Goal: Navigation & Orientation: Find specific page/section

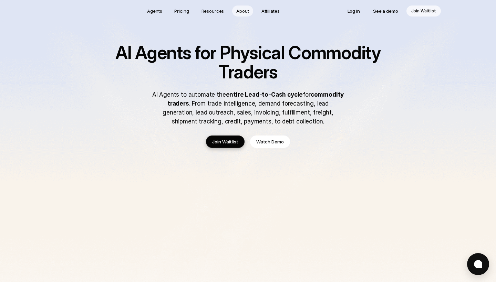
click at [247, 13] on p "About" at bounding box center [242, 11] width 12 height 7
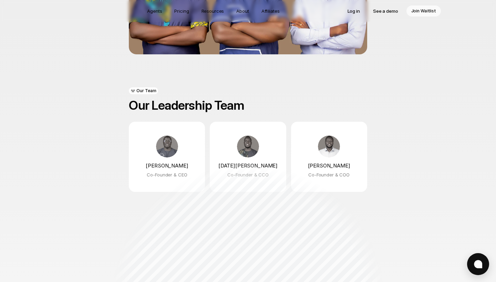
scroll to position [517, 0]
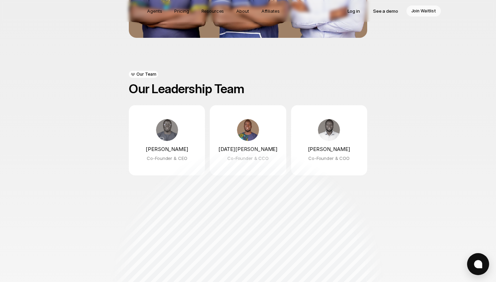
click at [249, 138] on img at bounding box center [248, 130] width 22 height 22
click at [413, 250] on div "Agents Pricing Resources About Affiliates Log in See a demo Join Waitlist About…" at bounding box center [248, 35] width 496 height 1104
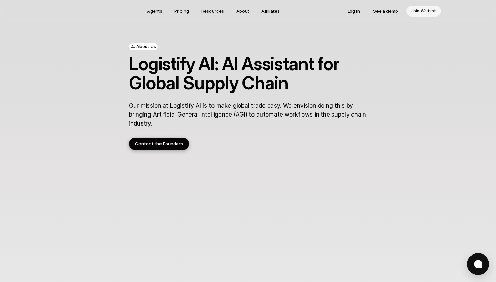
scroll to position [0, 0]
click at [211, 8] on p "Resources" at bounding box center [212, 11] width 23 height 7
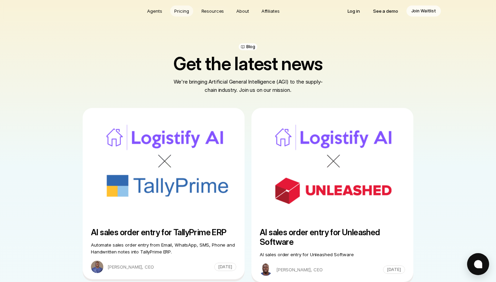
click at [181, 9] on p "Pricing" at bounding box center [181, 11] width 14 height 7
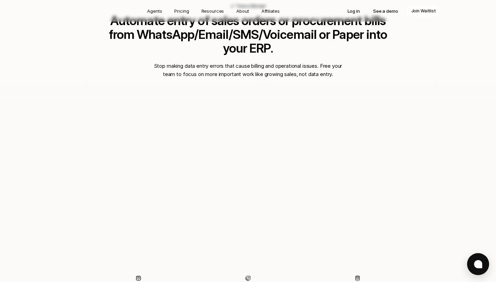
scroll to position [515, 0]
click at [320, 62] on p "Stop making data entry errors that cause billing and operational issues. Free y…" at bounding box center [247, 70] width 193 height 17
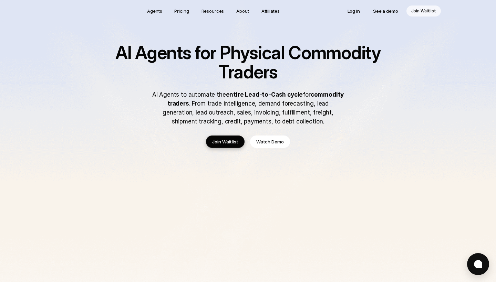
scroll to position [0, 0]
click at [152, 11] on p "Agents" at bounding box center [154, 11] width 15 height 7
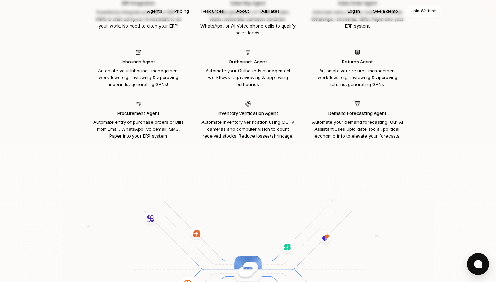
scroll to position [693, 0]
